Goal: Find specific fact: Find specific fact

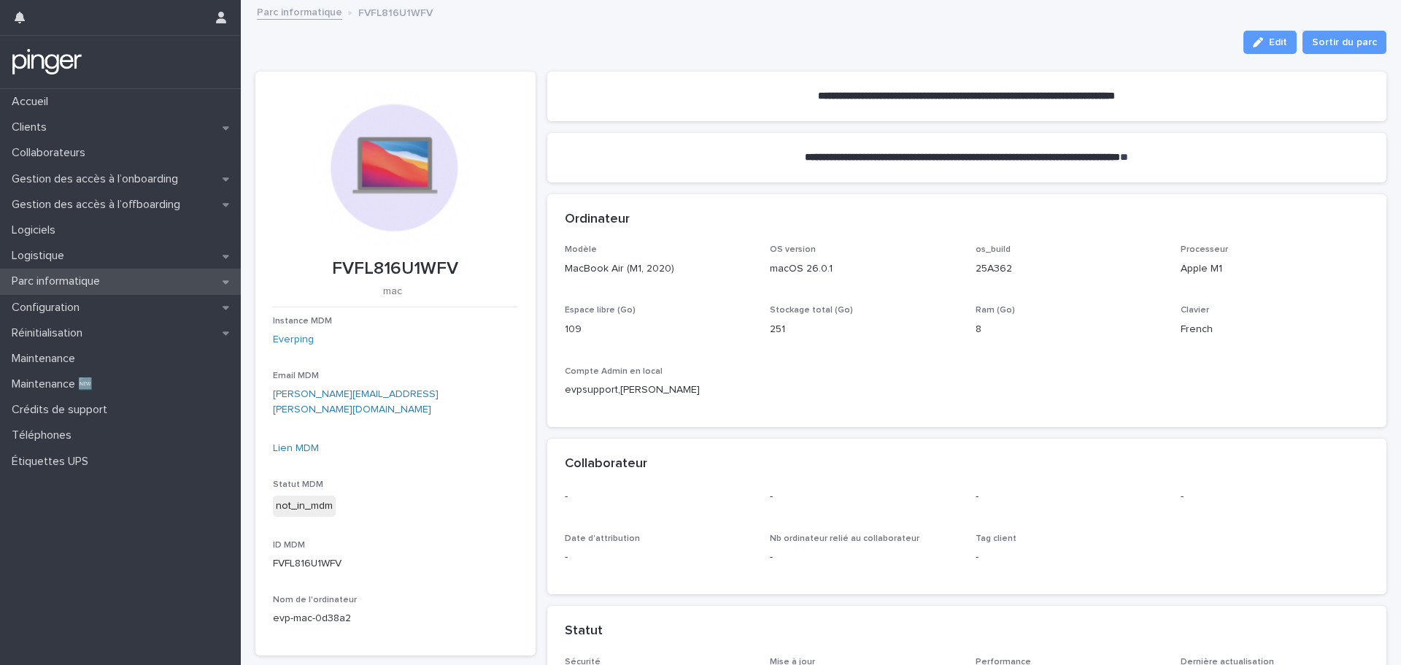
click at [94, 283] on p "Parc informatique" at bounding box center [59, 281] width 106 height 14
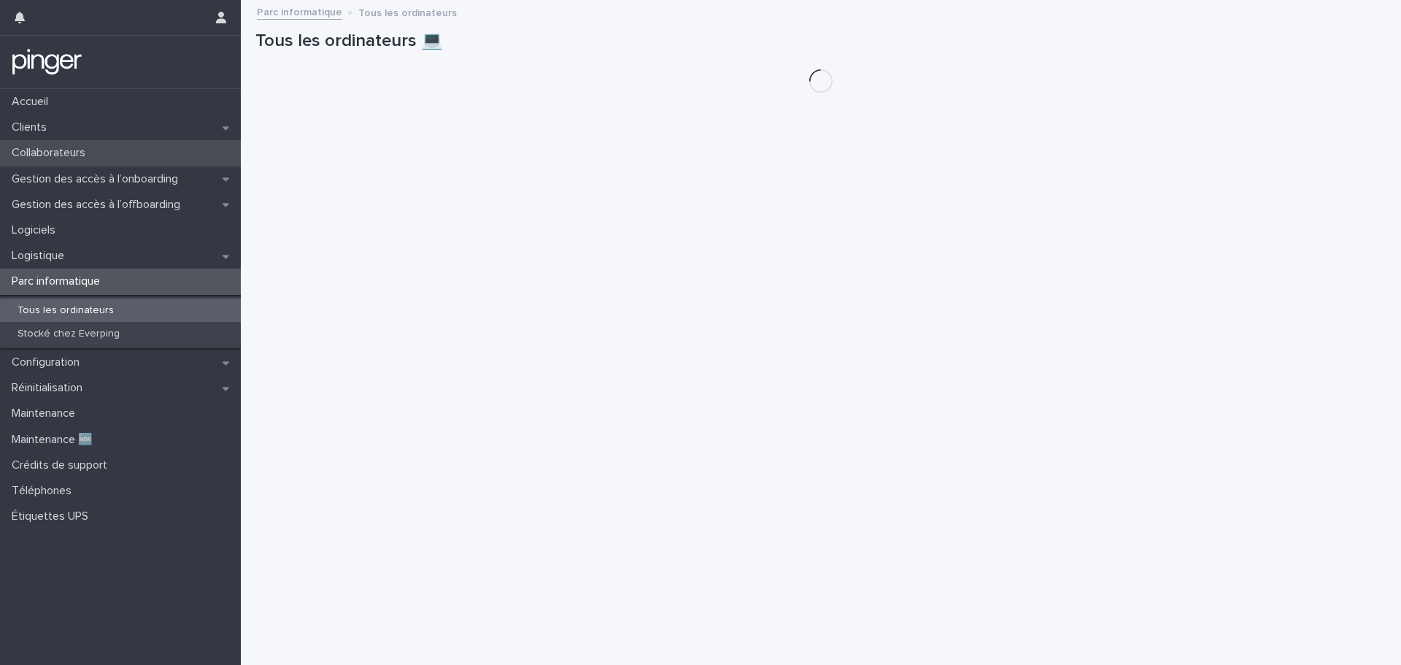
click at [85, 158] on p "Collaborateurs" at bounding box center [51, 153] width 91 height 14
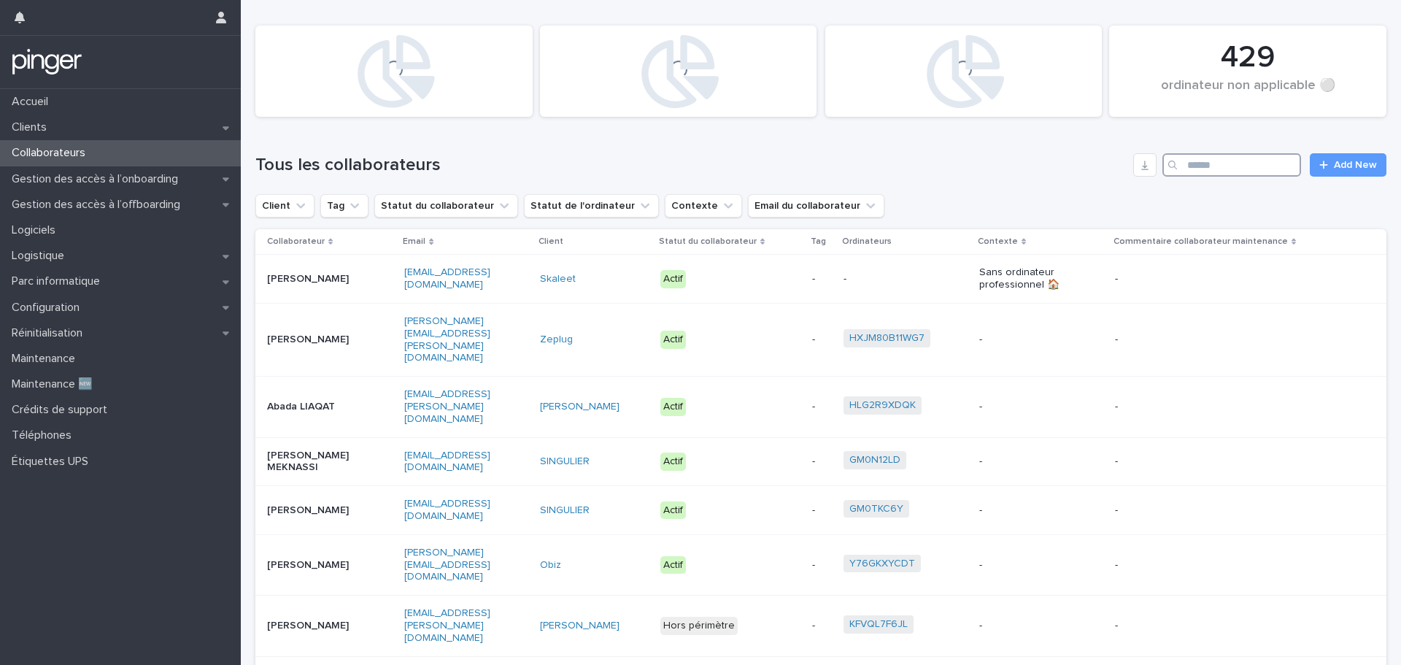
click at [1225, 159] on input "Search" at bounding box center [1231, 164] width 139 height 23
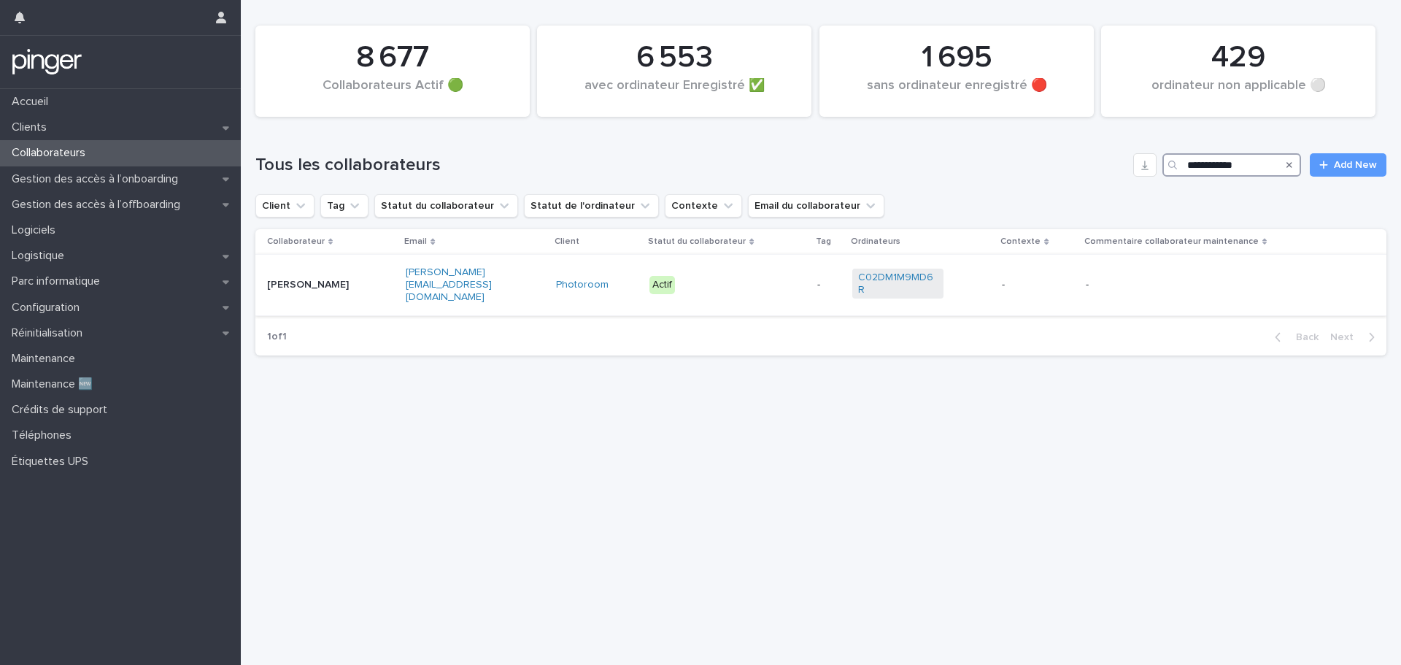
type input "**********"
click at [317, 284] on p "[PERSON_NAME]" at bounding box center [312, 285] width 91 height 12
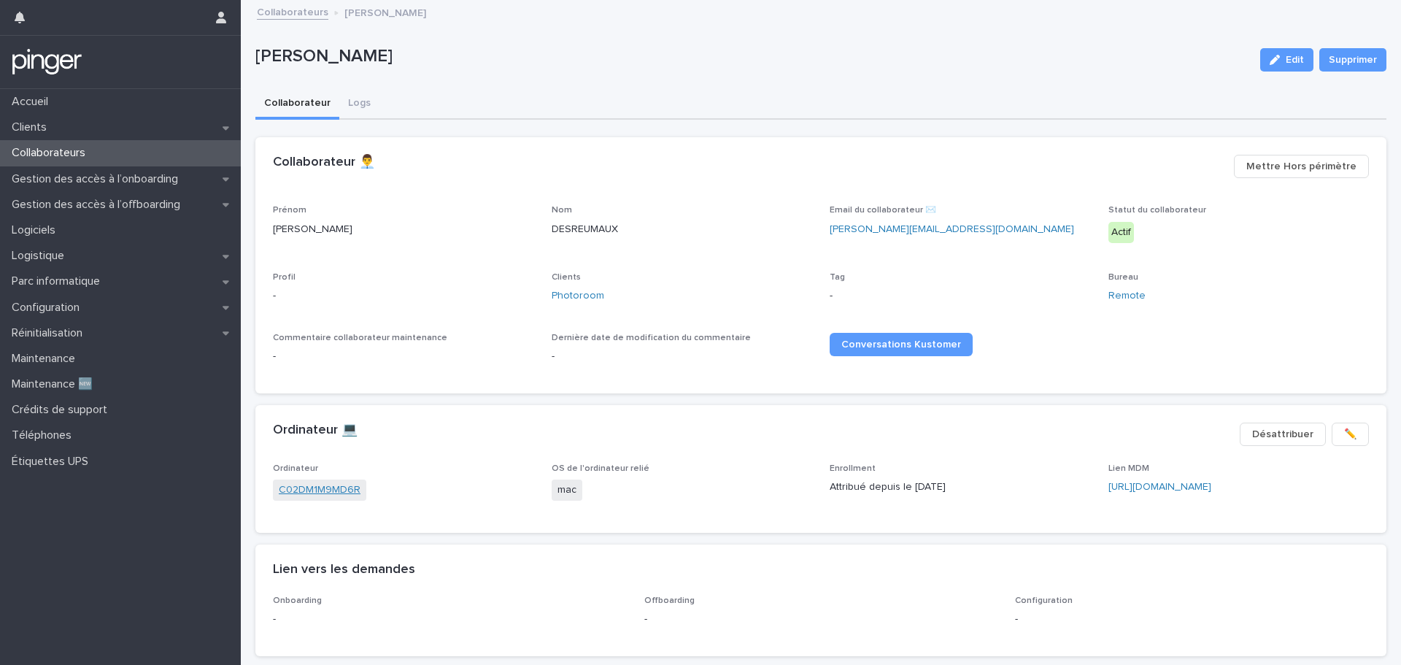
click at [329, 487] on link "C02DM1M9MD6R" at bounding box center [320, 489] width 82 height 15
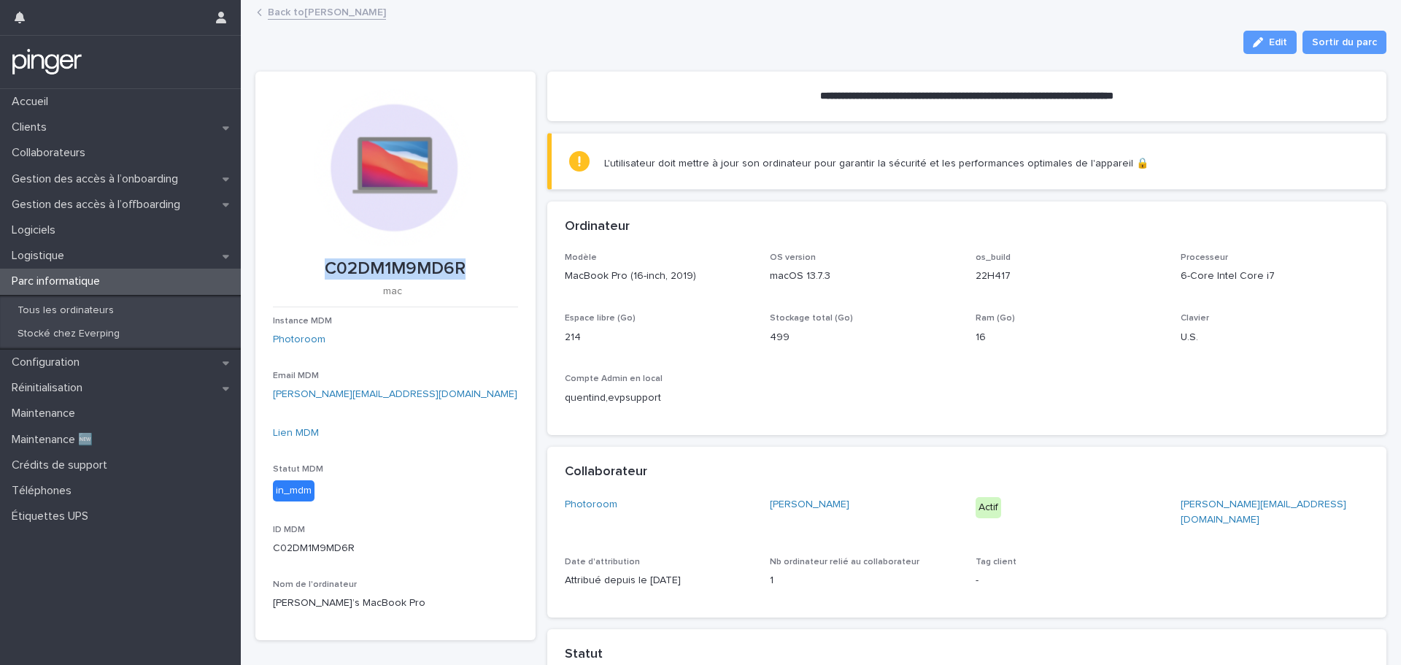
drag, startPoint x: 322, startPoint y: 262, endPoint x: 466, endPoint y: 269, distance: 144.6
click at [466, 269] on p "C02DM1M9MD6R" at bounding box center [395, 268] width 245 height 21
copy p "C02DM1M9MD6R"
click at [807, 360] on div "Modèle MacBook Pro (16-inch, 2019) OS version macOS 13.7.3 os_build 22H417 Proc…" at bounding box center [967, 334] width 805 height 165
drag, startPoint x: 1173, startPoint y: 306, endPoint x: 1032, endPoint y: 337, distance: 144.3
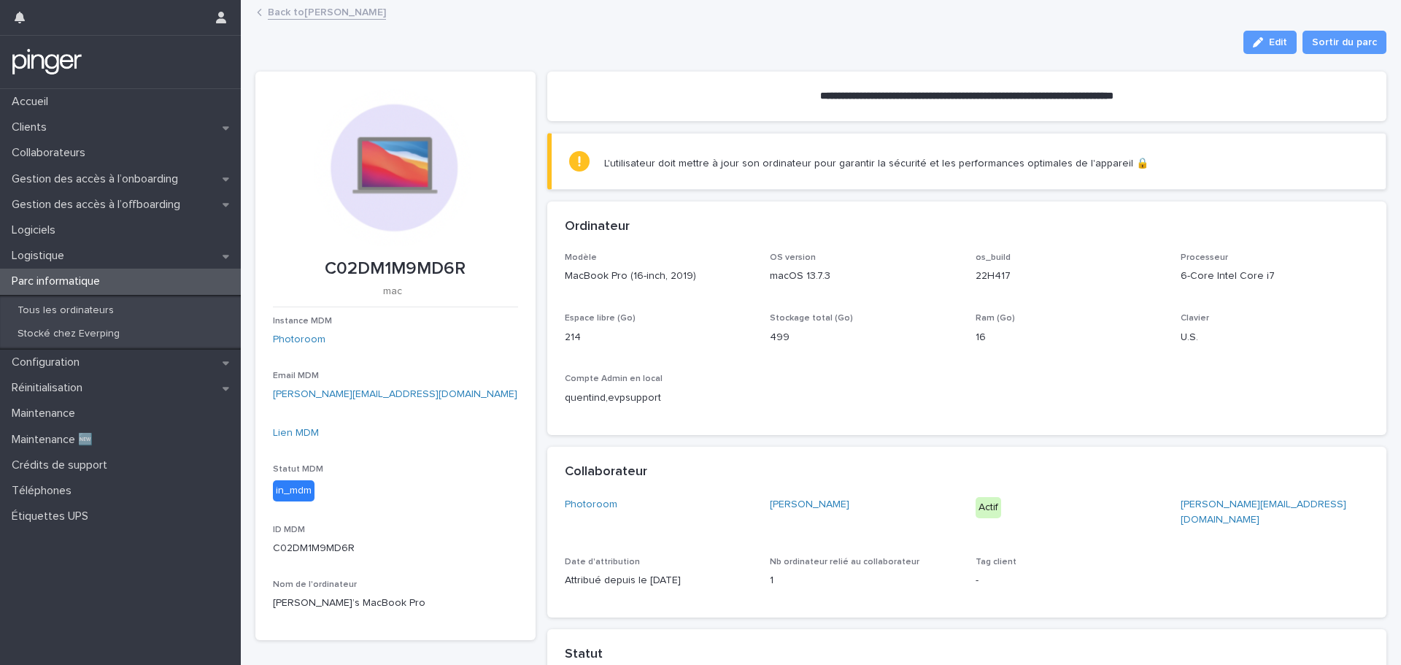
click at [1035, 336] on p "16" at bounding box center [1070, 337] width 188 height 15
drag, startPoint x: 838, startPoint y: 357, endPoint x: 819, endPoint y: 358, distance: 19.0
click at [822, 358] on div "Modèle MacBook Pro (16-inch, 2019) OS version macOS 13.7.3 os_build 22H417 Proc…" at bounding box center [967, 334] width 805 height 165
drag, startPoint x: 881, startPoint y: 429, endPoint x: 856, endPoint y: 422, distance: 26.4
drag, startPoint x: 856, startPoint y: 422, endPoint x: 819, endPoint y: 420, distance: 36.6
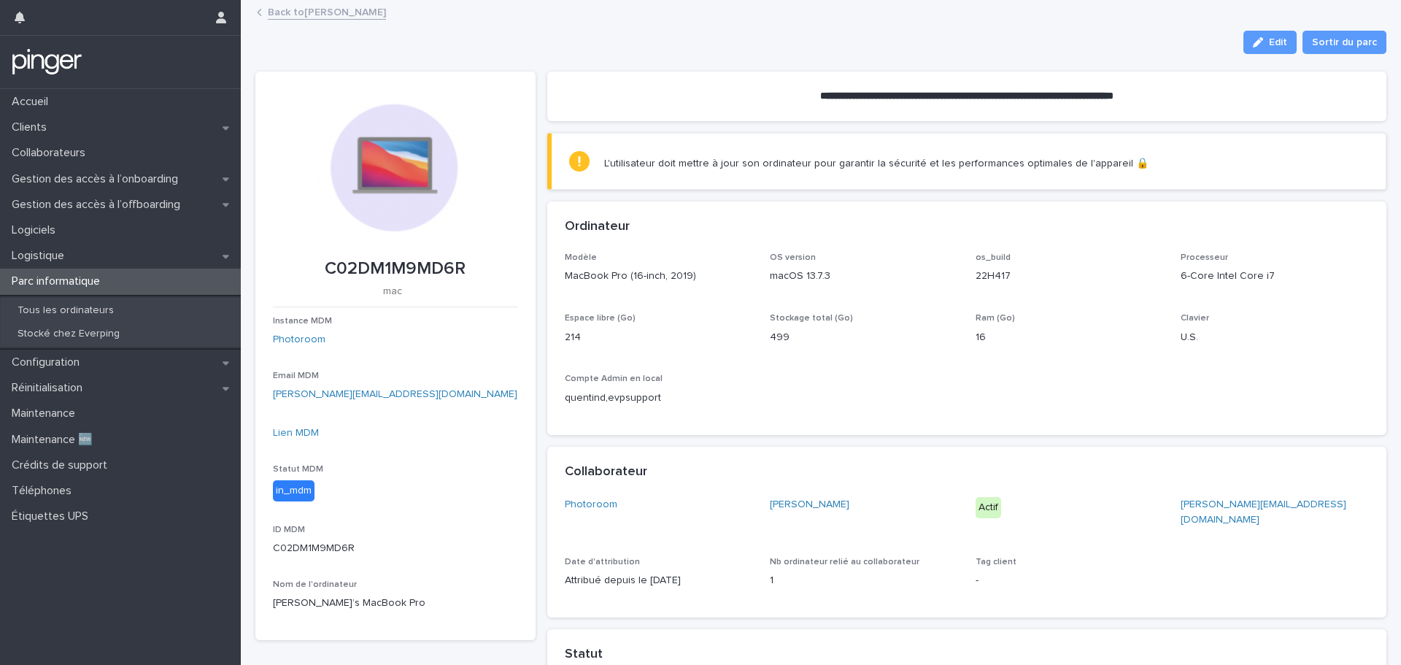
drag, startPoint x: 819, startPoint y: 420, endPoint x: 803, endPoint y: 420, distance: 16.8
drag, startPoint x: 803, startPoint y: 420, endPoint x: 774, endPoint y: 413, distance: 29.2
click at [774, 413] on div "Modèle MacBook Pro (16-inch, 2019) OS version macOS 13.7.3 os_build 22H417 Proc…" at bounding box center [967, 334] width 805 height 165
drag, startPoint x: 795, startPoint y: 403, endPoint x: 779, endPoint y: 393, distance: 20.0
click at [779, 393] on div "Modèle MacBook Pro (16-inch, 2019) OS version macOS 13.7.3 os_build 22H417 Proc…" at bounding box center [967, 334] width 805 height 165
